Goal: Information Seeking & Learning: Learn about a topic

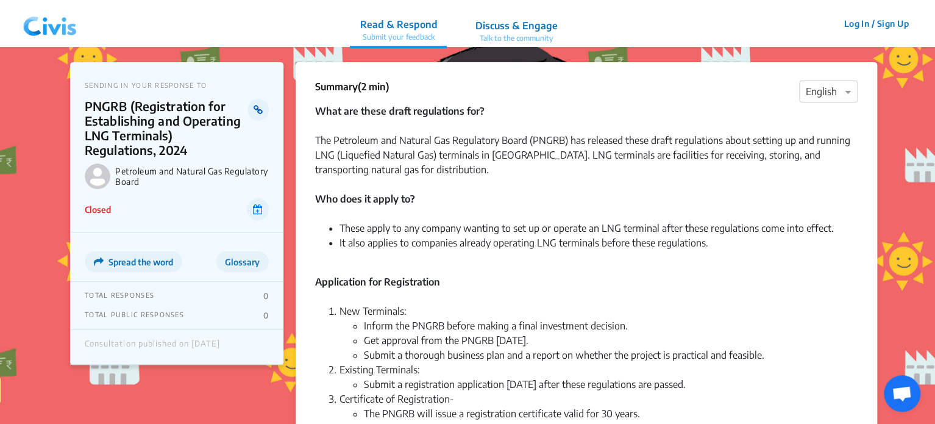
click at [254, 107] on icon at bounding box center [258, 110] width 9 height 10
drag, startPoint x: 191, startPoint y: 182, endPoint x: 115, endPoint y: 168, distance: 77.5
click at [115, 168] on div "Petroleum and Natural Gas Regulatory Board" at bounding box center [177, 176] width 184 height 26
copy p "Petroleum and Natural Gas Regulatory Board"
click at [173, 177] on p "Petroleum and Natural Gas Regulatory Board" at bounding box center [192, 176] width 154 height 21
